Goal: Task Accomplishment & Management: Use online tool/utility

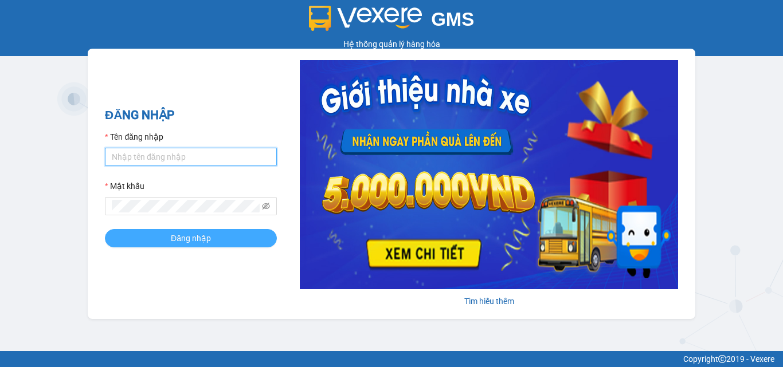
type input "dienkhanh.phucanex"
click at [187, 248] on button "Đăng nhập" at bounding box center [191, 238] width 172 height 18
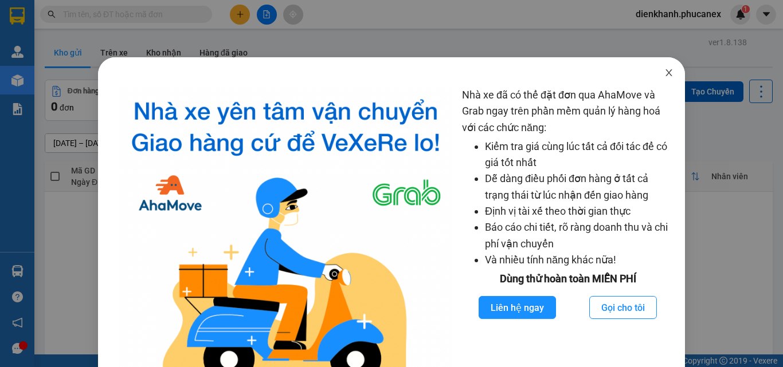
click at [655, 72] on span "Close" at bounding box center [669, 73] width 32 height 32
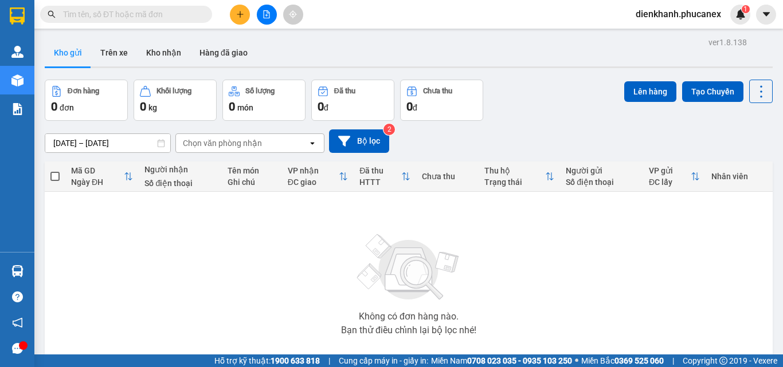
click at [262, 21] on button at bounding box center [267, 15] width 20 height 20
